Goal: Task Accomplishment & Management: Use online tool/utility

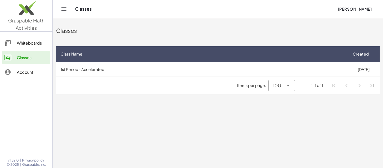
click at [36, 43] on div "Whiteboards" at bounding box center [32, 43] width 31 height 7
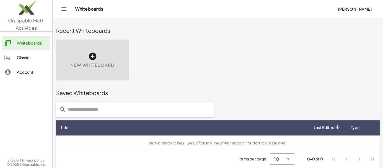
click at [34, 59] on div "Classes" at bounding box center [32, 57] width 31 height 7
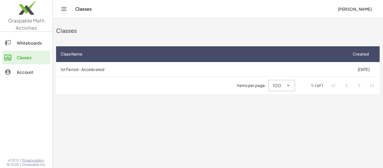
click at [333, 10] on button "[PERSON_NAME]" at bounding box center [354, 9] width 43 height 10
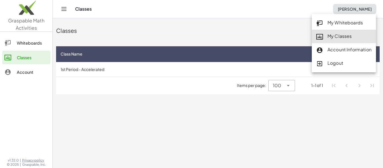
click at [339, 36] on div "My Classes" at bounding box center [343, 36] width 55 height 7
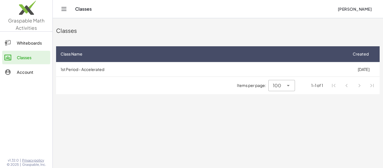
click at [344, 9] on span "[PERSON_NAME]" at bounding box center [354, 8] width 34 height 5
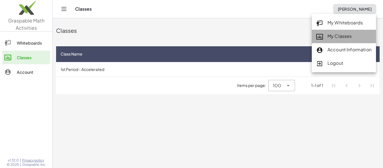
click at [339, 35] on div "My Classes" at bounding box center [343, 36] width 55 height 7
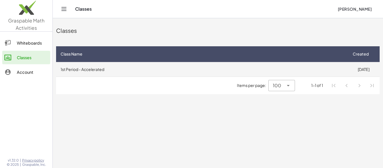
click at [186, 68] on td "1st Period - Accelerated" at bounding box center [201, 69] width 291 height 15
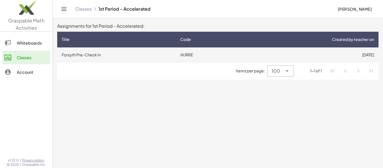
click at [190, 56] on td "WJRRE" at bounding box center [207, 54] width 63 height 15
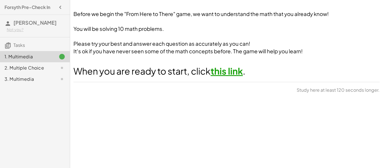
click at [236, 68] on link "this link" at bounding box center [226, 70] width 32 height 11
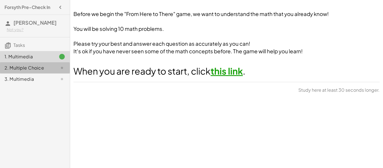
click at [23, 64] on div "2. Multiple Choice" at bounding box center [26, 67] width 45 height 7
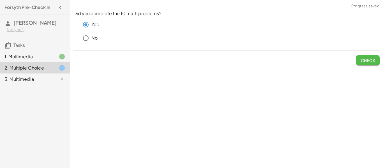
click at [363, 64] on button "Check" at bounding box center [368, 60] width 24 height 10
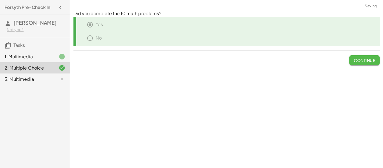
click at [362, 64] on button "Continue" at bounding box center [364, 60] width 30 height 10
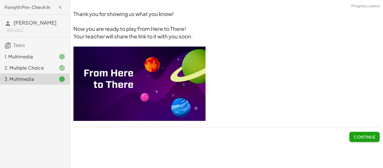
click at [355, 136] on span "Continue" at bounding box center [364, 136] width 21 height 5
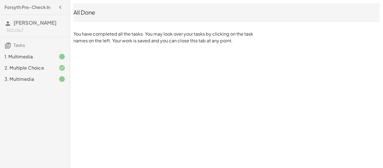
click at [80, 15] on div "All Done" at bounding box center [226, 12] width 306 height 8
click at [28, 20] on span "[PERSON_NAME]" at bounding box center [34, 22] width 43 height 6
click at [59, 6] on icon "button" at bounding box center [60, 7] width 7 height 7
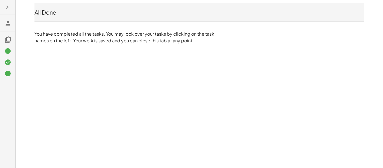
click at [6, 11] on button "button" at bounding box center [7, 7] width 10 height 10
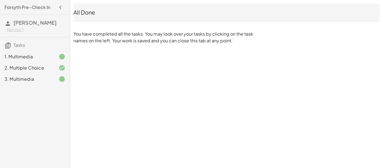
click at [7, 25] on icon at bounding box center [7, 23] width 7 height 7
click at [14, 43] on span "Tasks" at bounding box center [18, 45] width 11 height 6
click at [89, 11] on div "All Done" at bounding box center [226, 12] width 306 height 8
click at [118, 27] on div "All Done You have completed all the tasks. You may look over your tasks by clic…" at bounding box center [226, 23] width 313 height 47
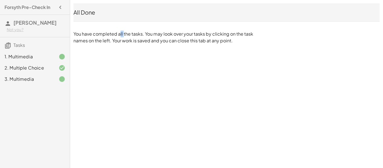
click at [118, 27] on div "All Done You have completed all the tasks. You may look over your tasks by clic…" at bounding box center [226, 23] width 313 height 47
